Goal: Find specific page/section: Find specific page/section

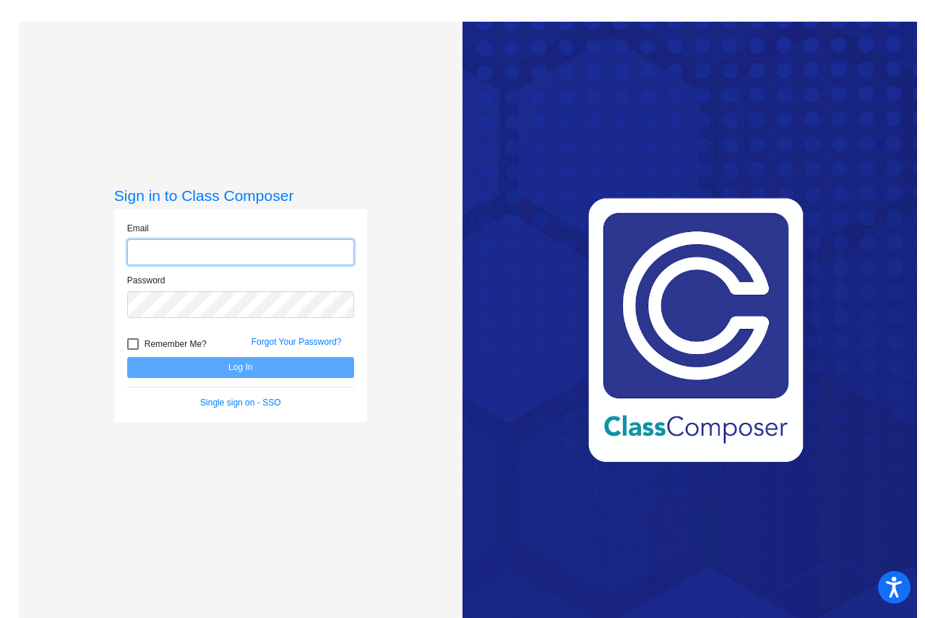
type input "[EMAIL_ADDRESS][DOMAIN_NAME]"
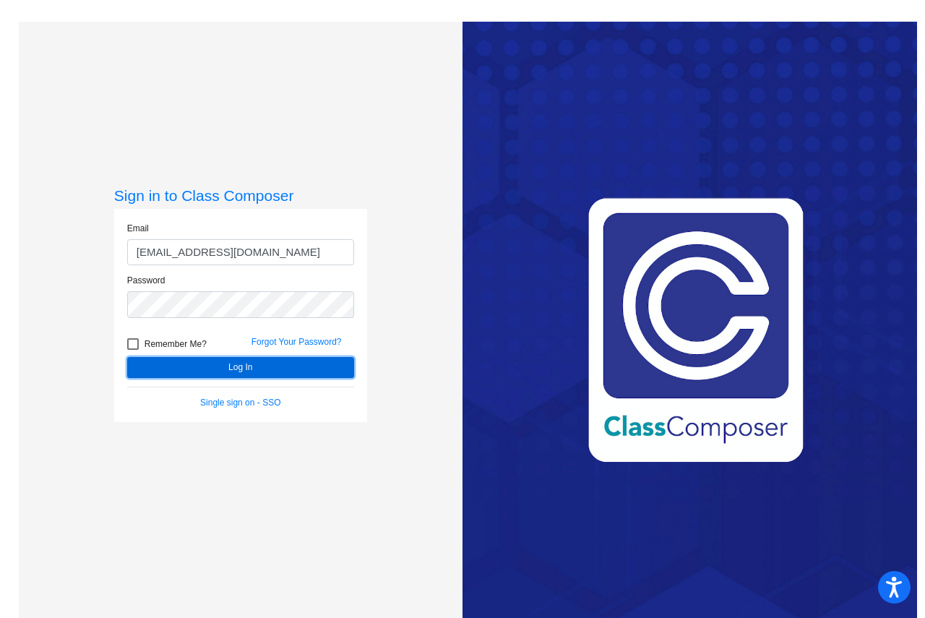
click at [240, 370] on button "Log In" at bounding box center [240, 367] width 227 height 21
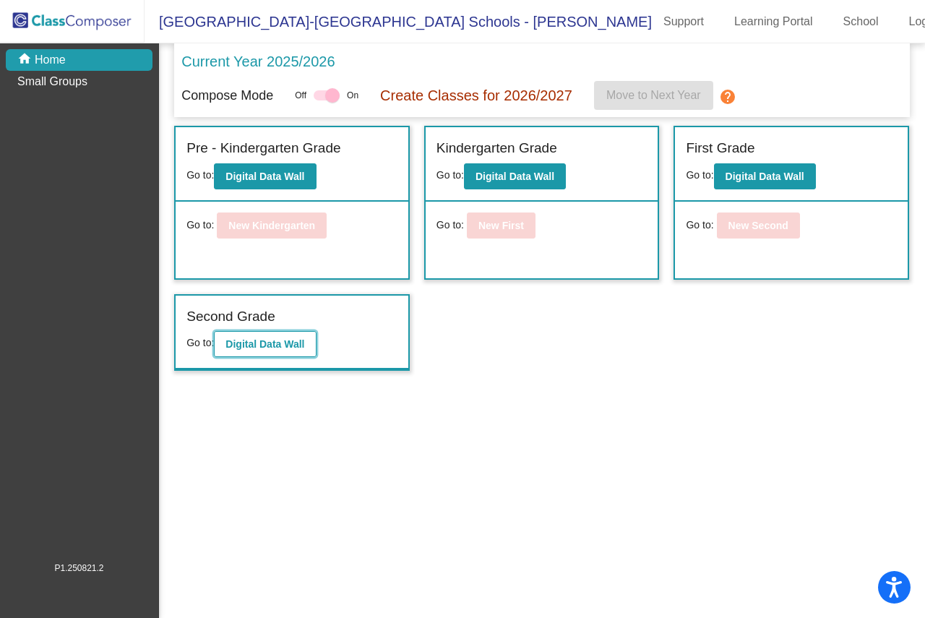
click at [281, 340] on b "Digital Data Wall" at bounding box center [265, 344] width 79 height 12
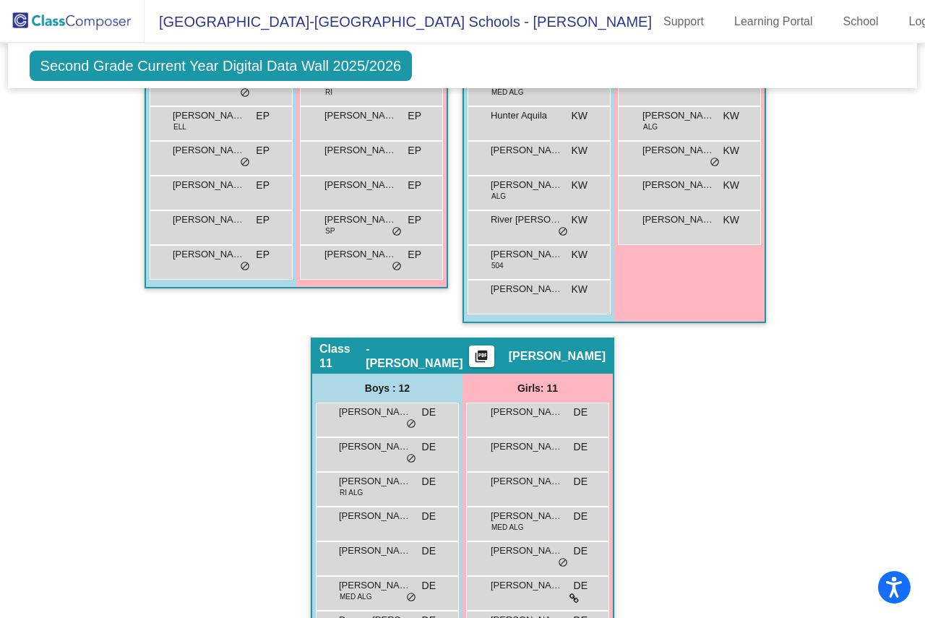
scroll to position [3036, 0]
